Goal: Browse casually

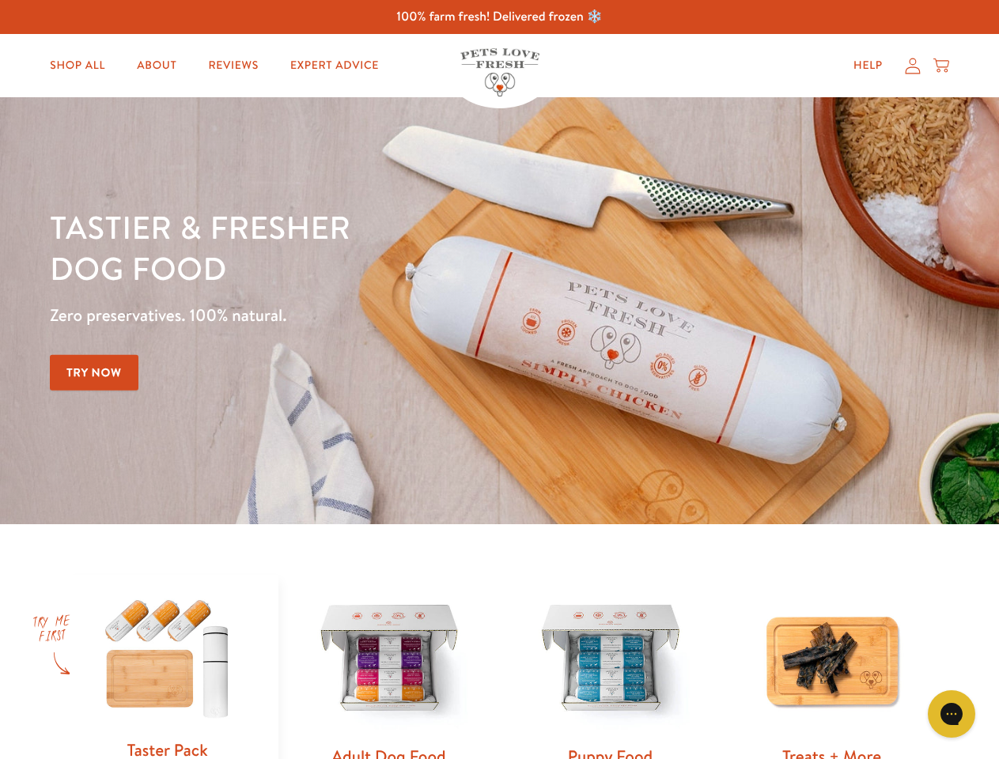
click at [499, 380] on div "Tastier & fresher dog food Zero preservatives. 100% natural. Try Now" at bounding box center [349, 310] width 599 height 209
click at [951, 714] on icon "Gorgias live chat" at bounding box center [950, 713] width 15 height 15
